Goal: Find specific page/section: Find specific page/section

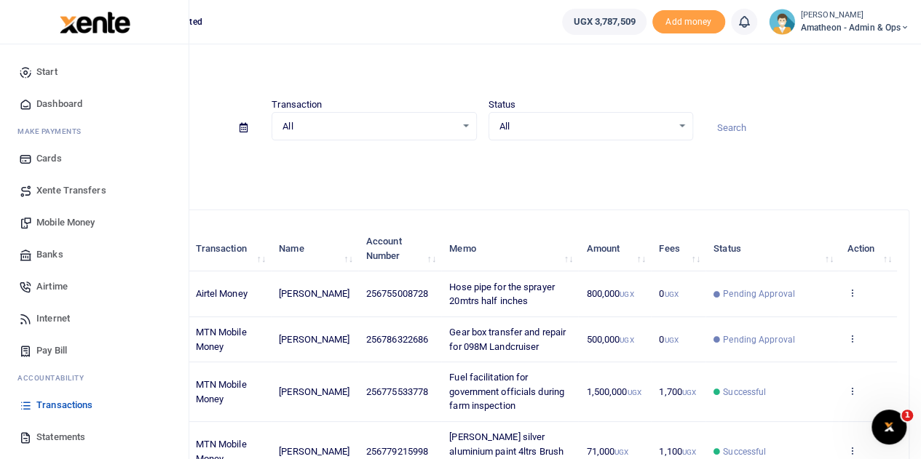
click at [49, 437] on span "Statements" at bounding box center [60, 437] width 49 height 15
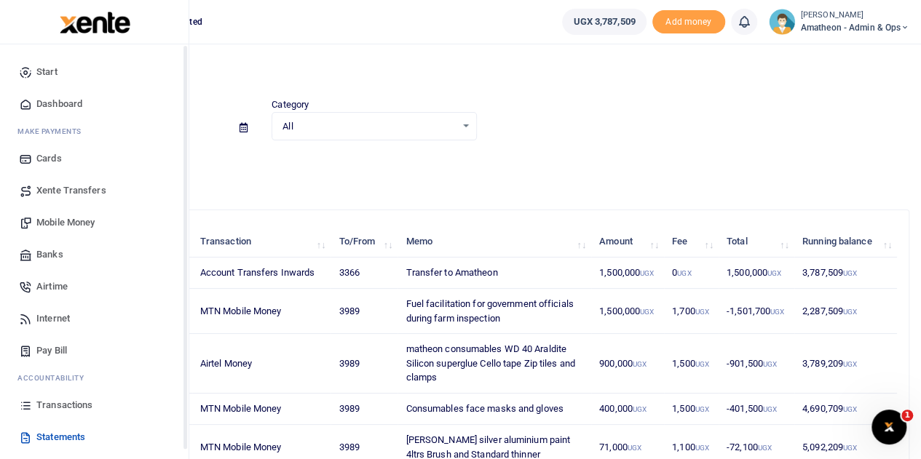
click at [36, 405] on link "Transactions" at bounding box center [94, 405] width 165 height 32
